Goal: Check status

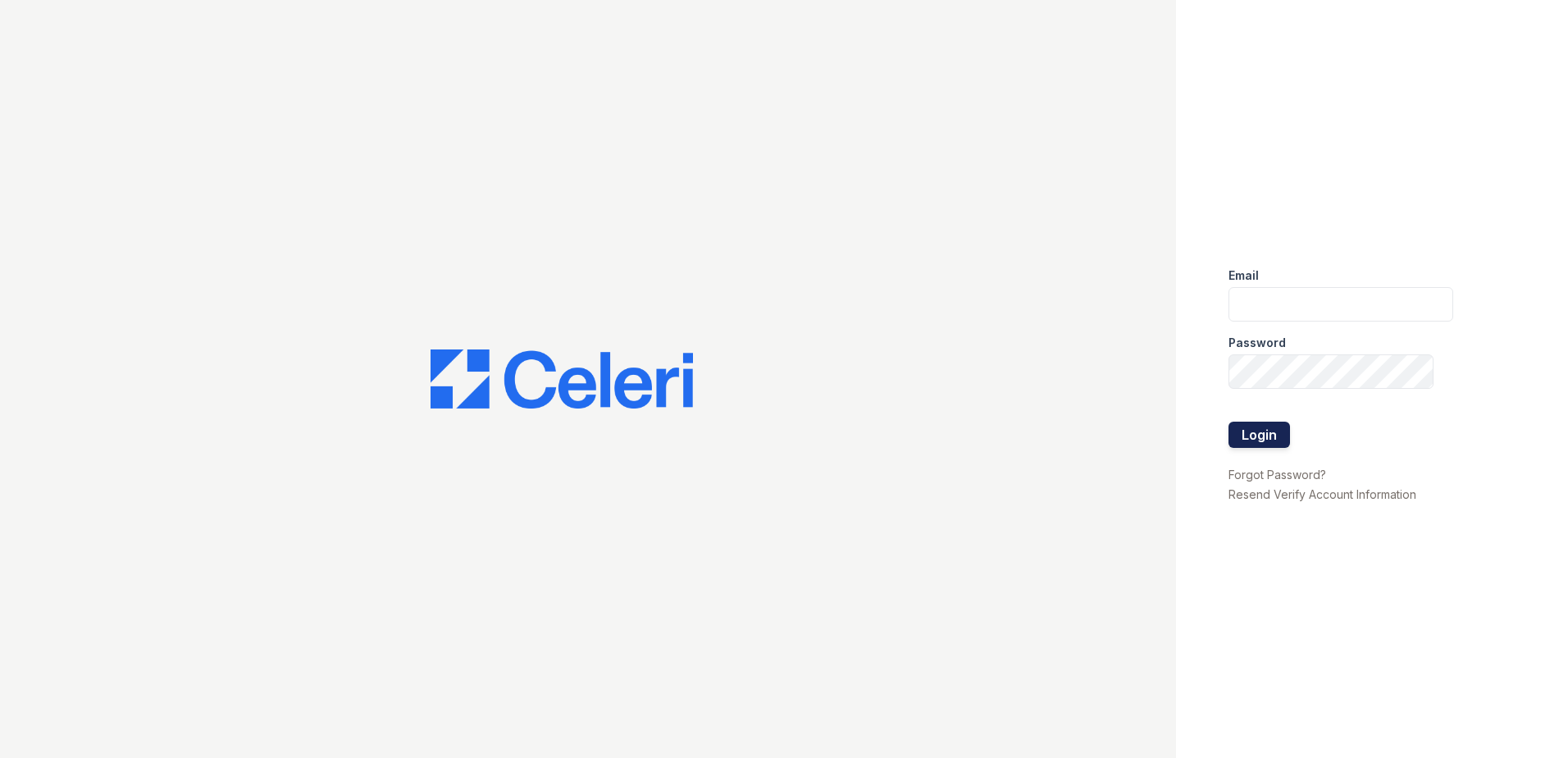
type input "[EMAIL_ADDRESS][DOMAIN_NAME]"
click at [1261, 432] on button "Login" at bounding box center [1259, 435] width 62 height 27
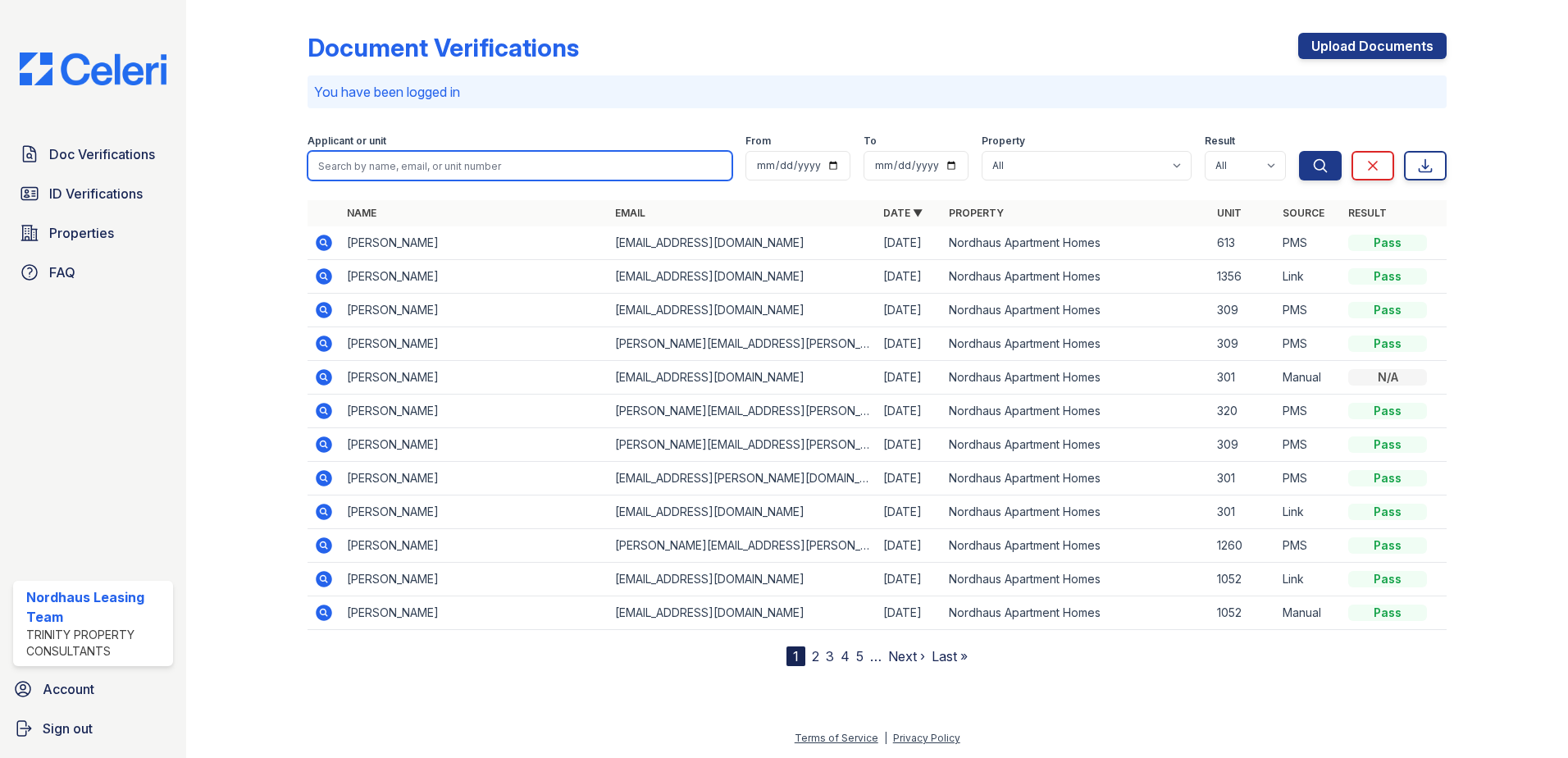
click at [342, 165] on input "search" at bounding box center [519, 166] width 425 height 29
type input "hanson"
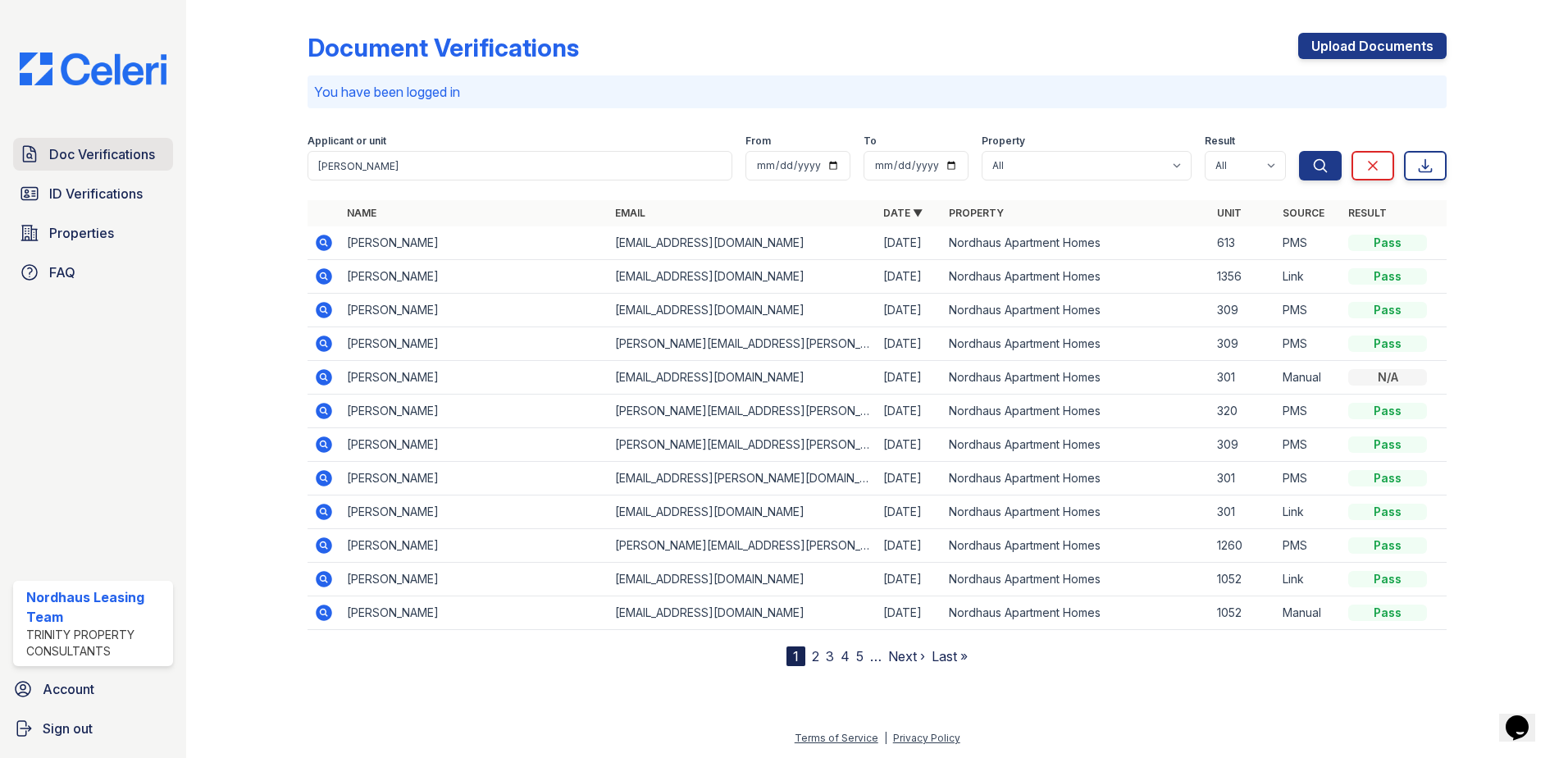
click at [76, 155] on span "Doc Verifications" at bounding box center [102, 154] width 106 height 20
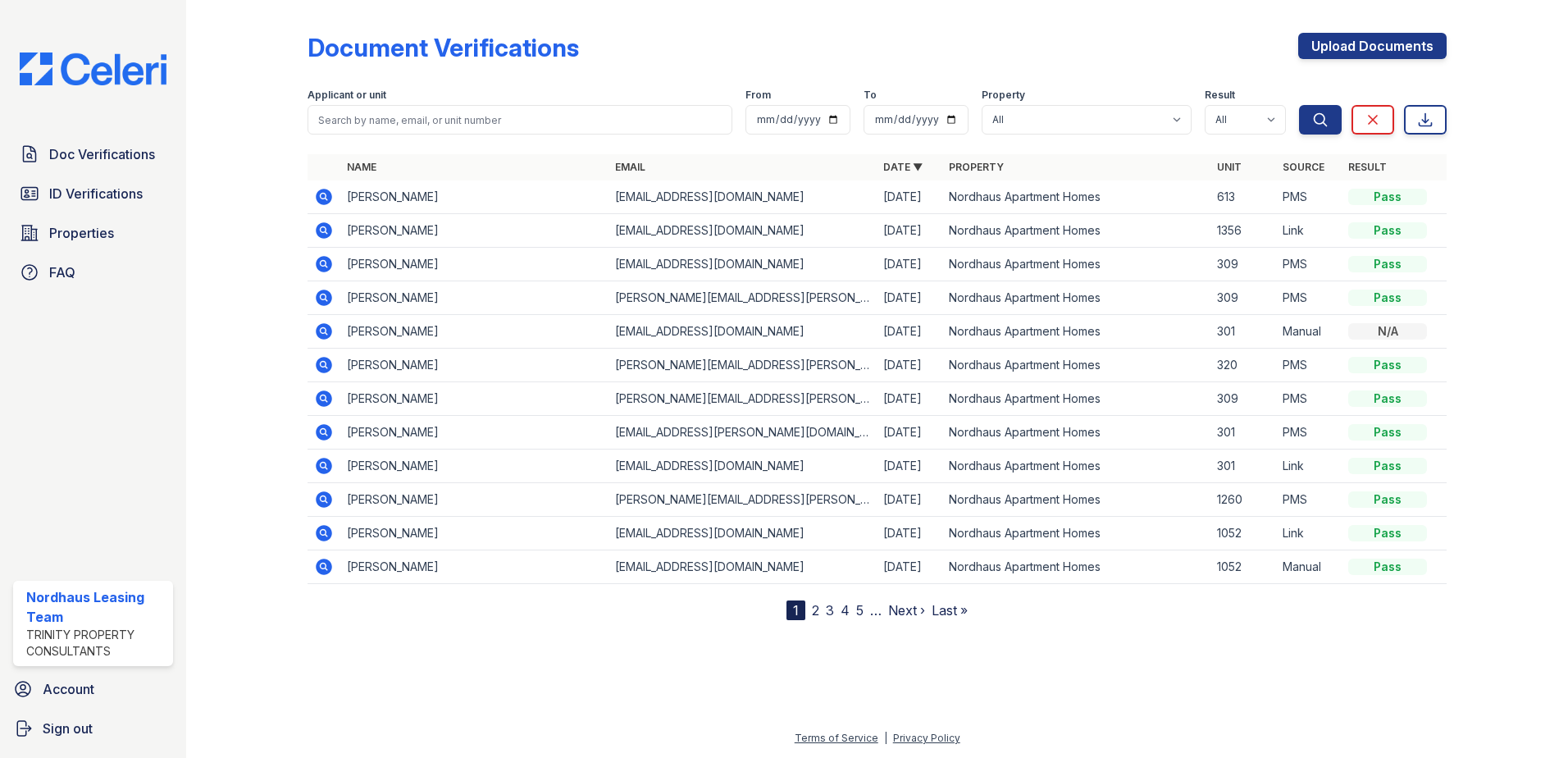
click at [383, 237] on td "Mark Hanson" at bounding box center [474, 231] width 268 height 33
click at [323, 227] on icon at bounding box center [324, 231] width 20 height 20
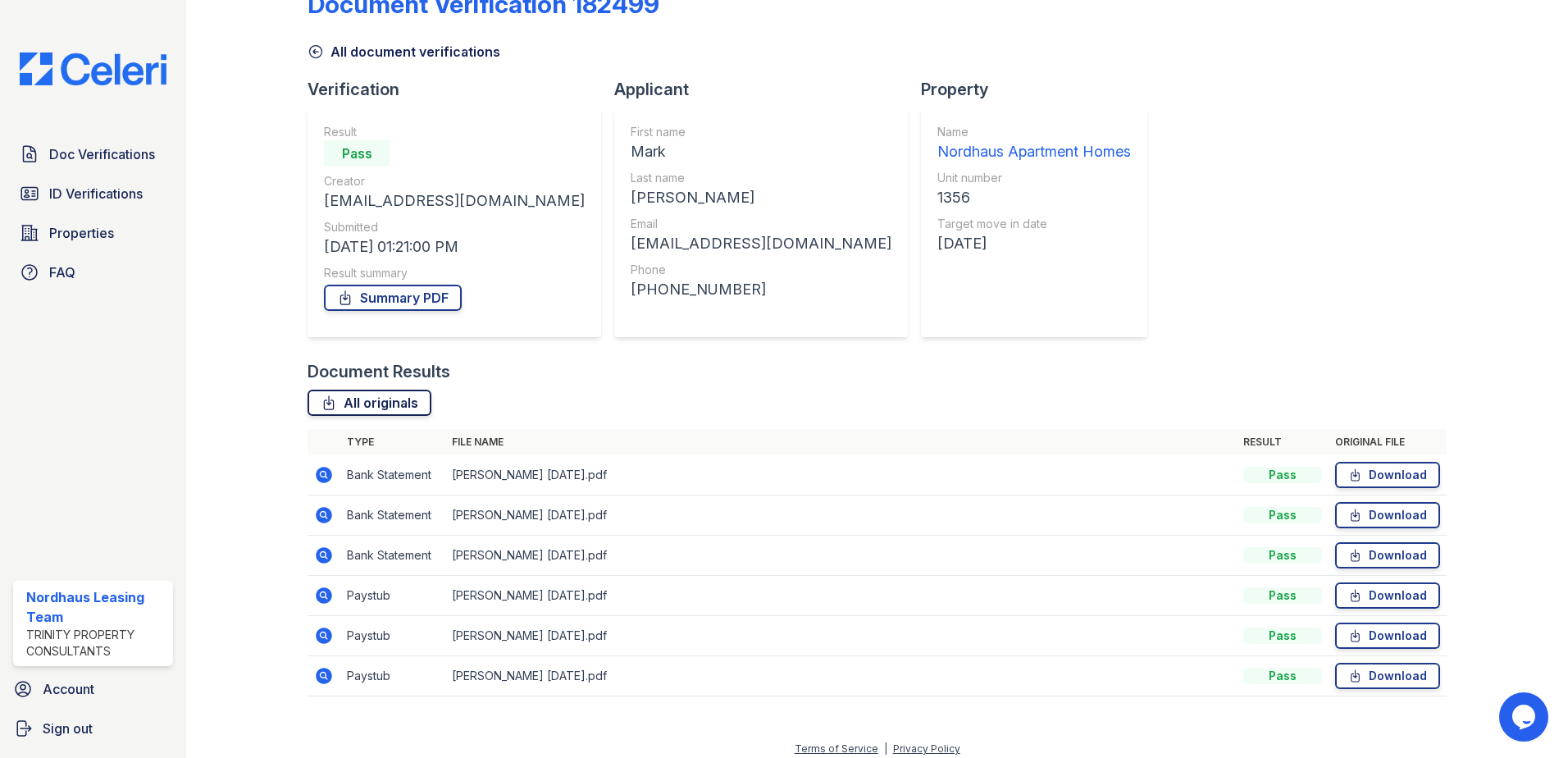
scroll to position [54, 0]
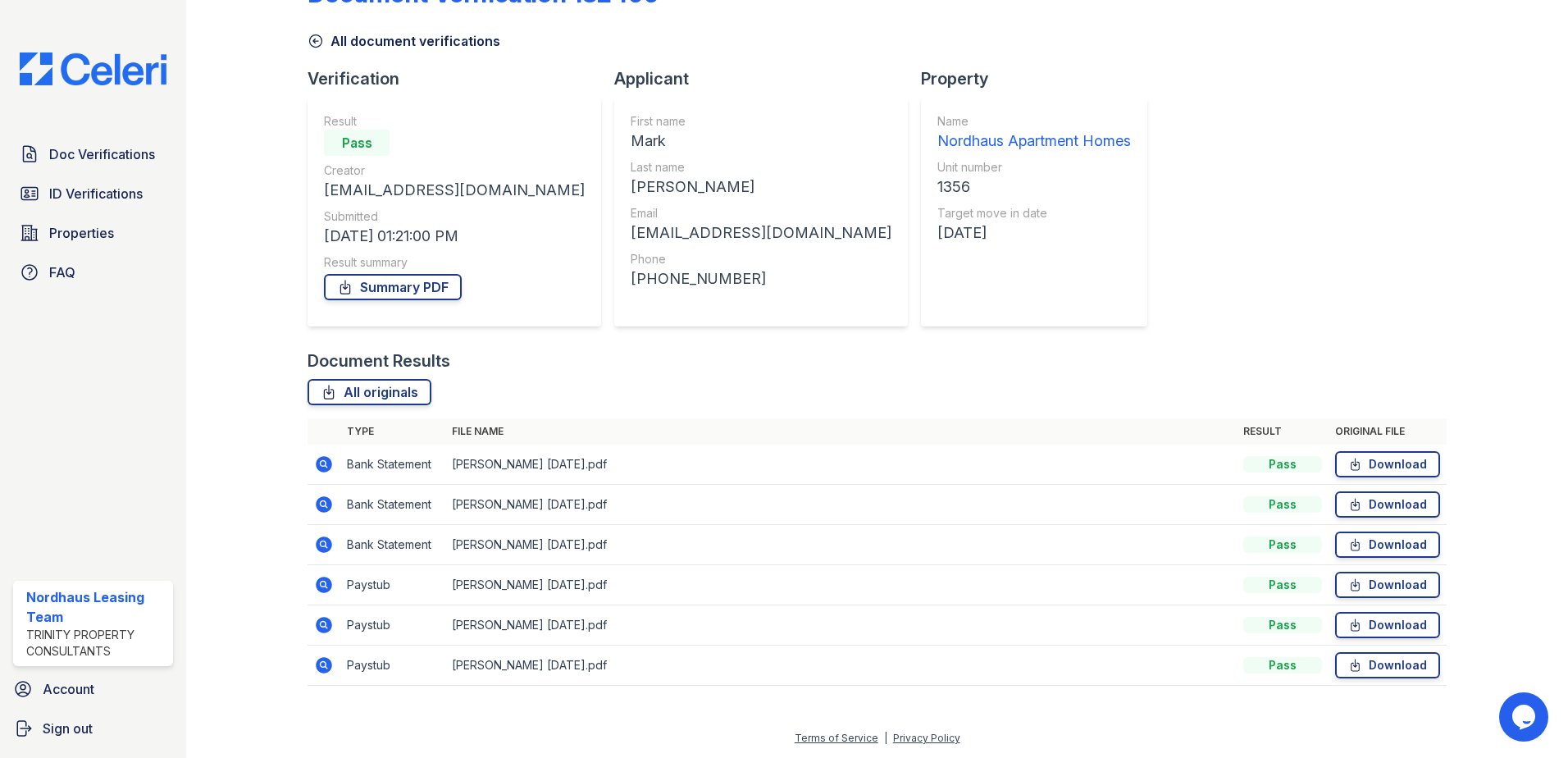
click at [325, 465] on icon at bounding box center [324, 464] width 20 height 20
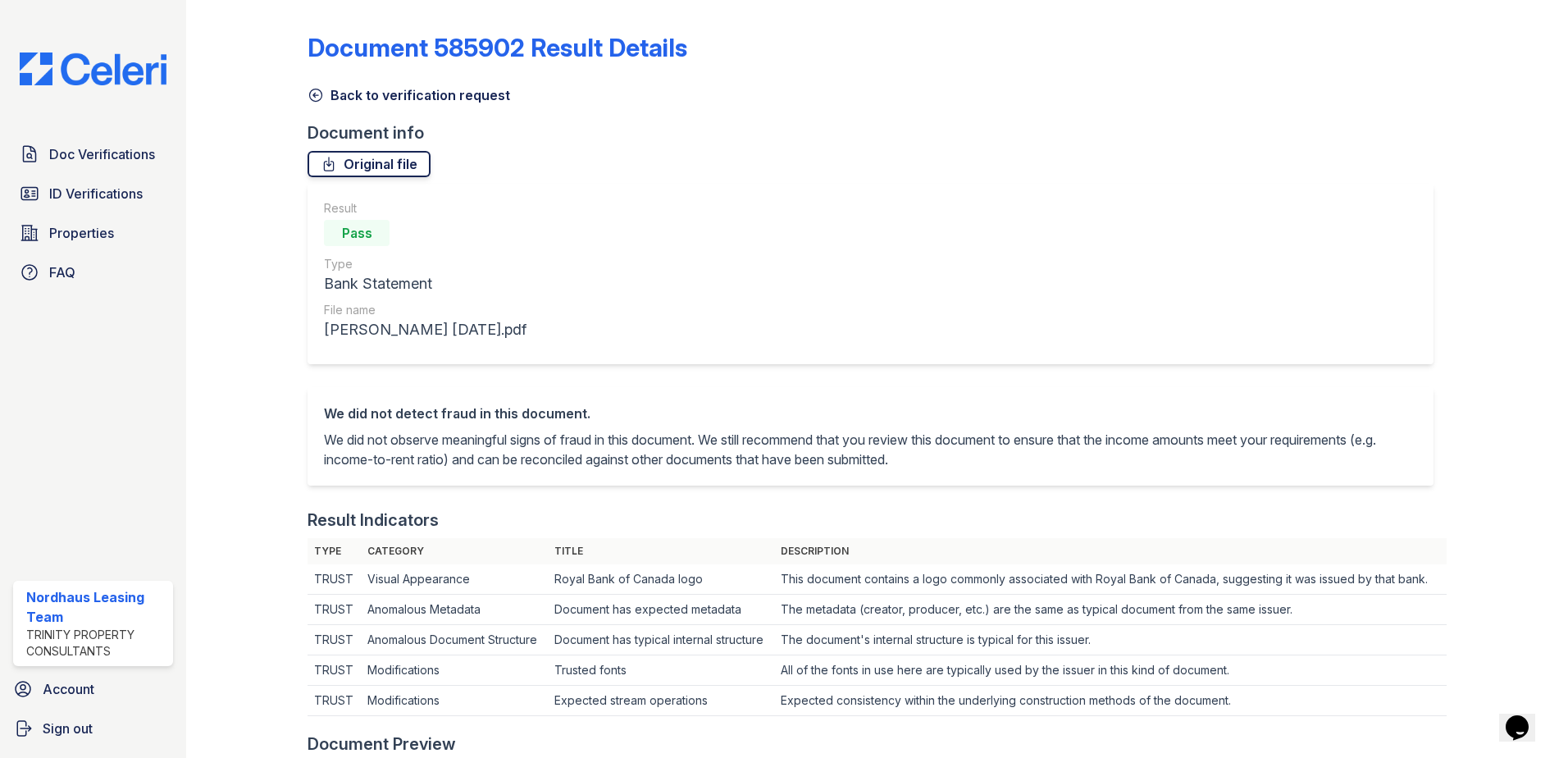
click at [378, 171] on link "Original file" at bounding box center [368, 164] width 123 height 27
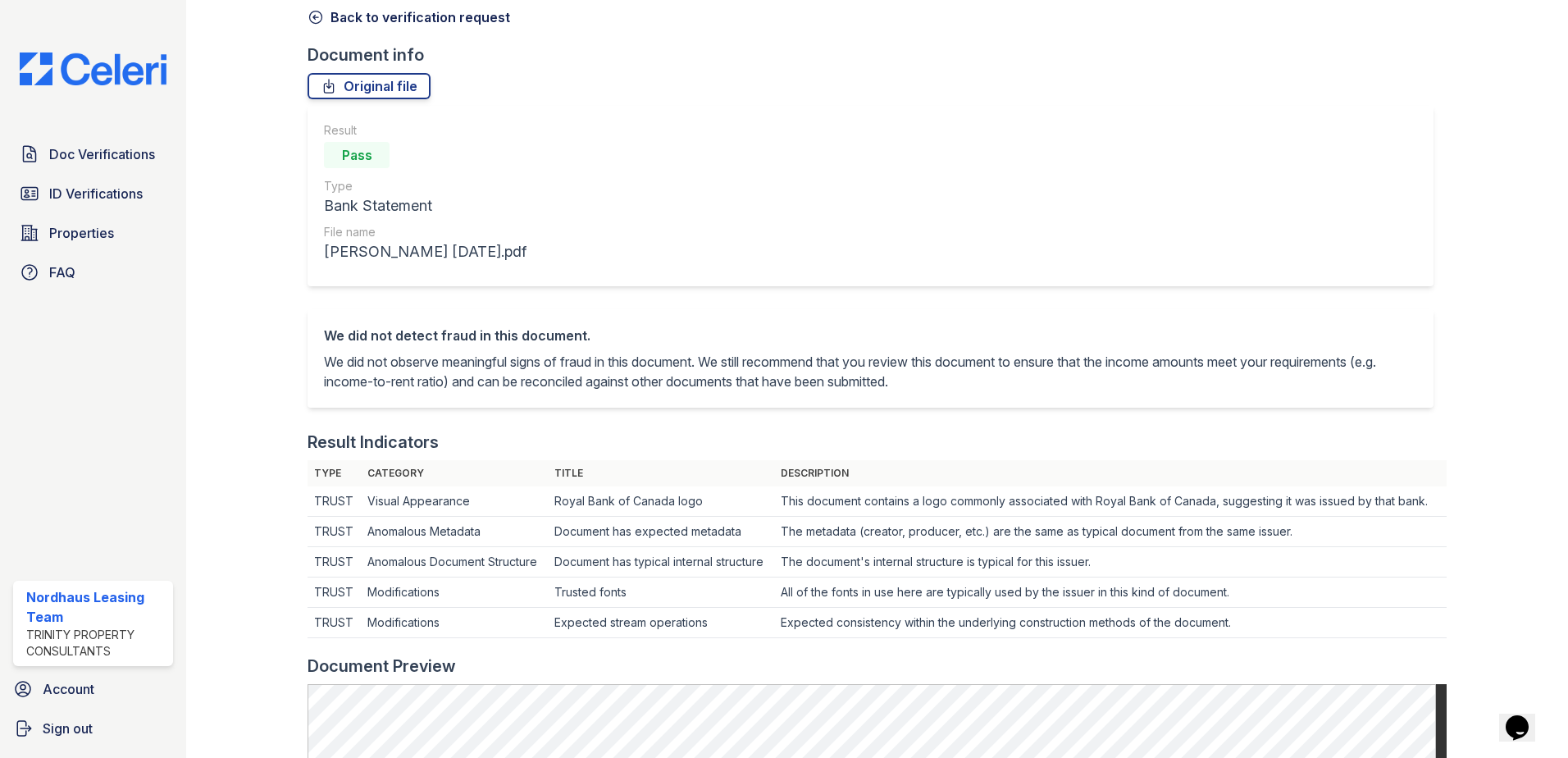
scroll to position [82, 0]
